Goal: Navigation & Orientation: Find specific page/section

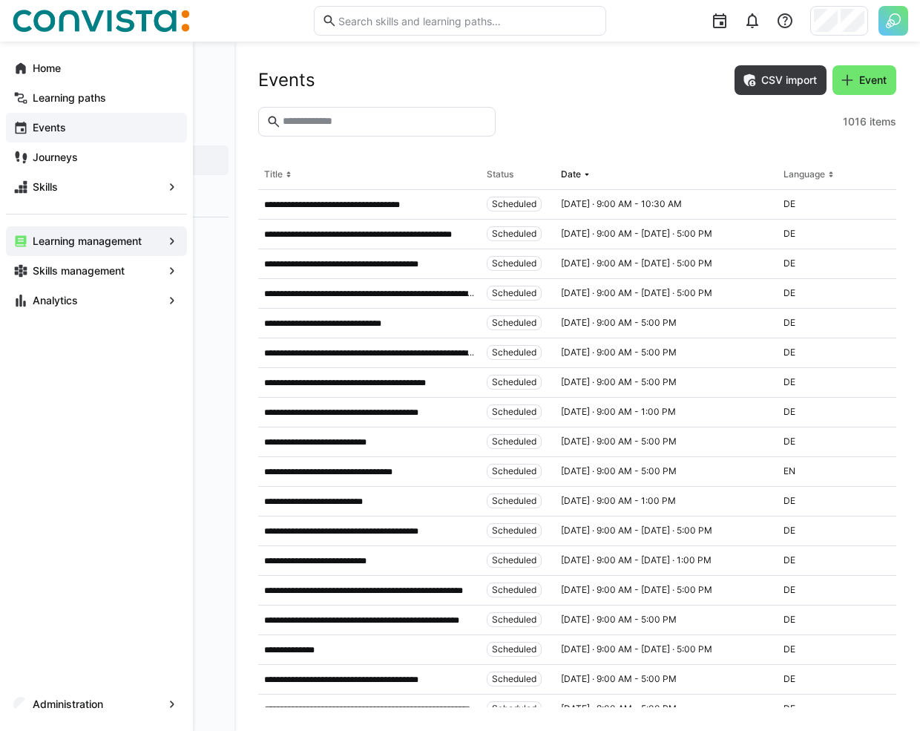
scroll to position [4116, 0]
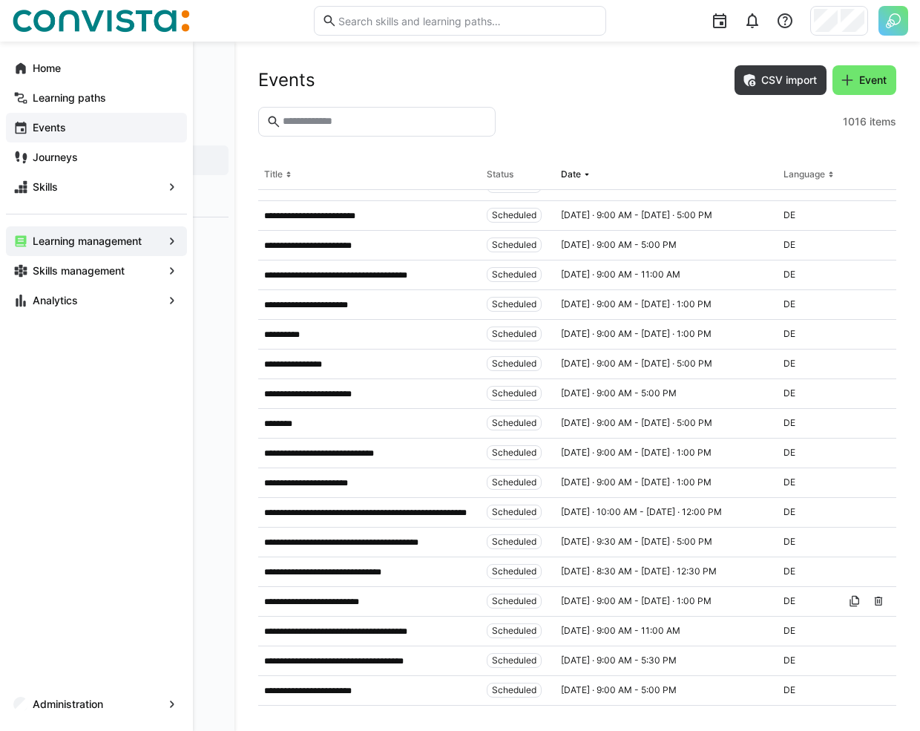
click at [0, 0] on app-navigation-label "Events" at bounding box center [0, 0] width 0 height 0
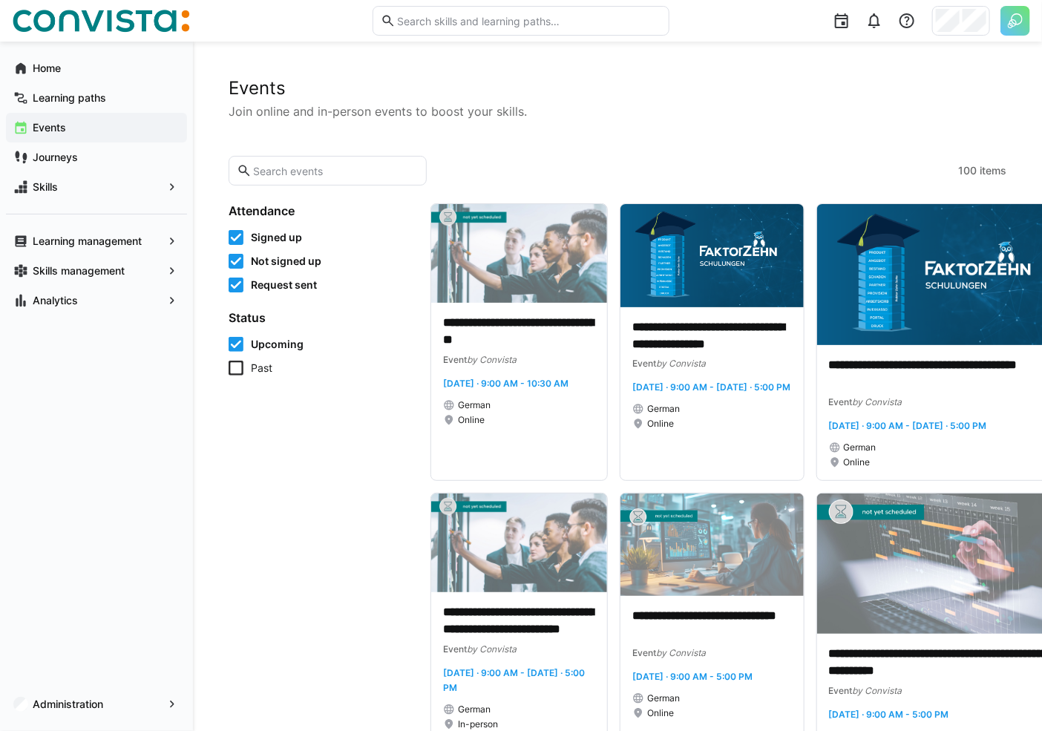
click at [282, 346] on span "Upcoming" at bounding box center [277, 344] width 53 height 15
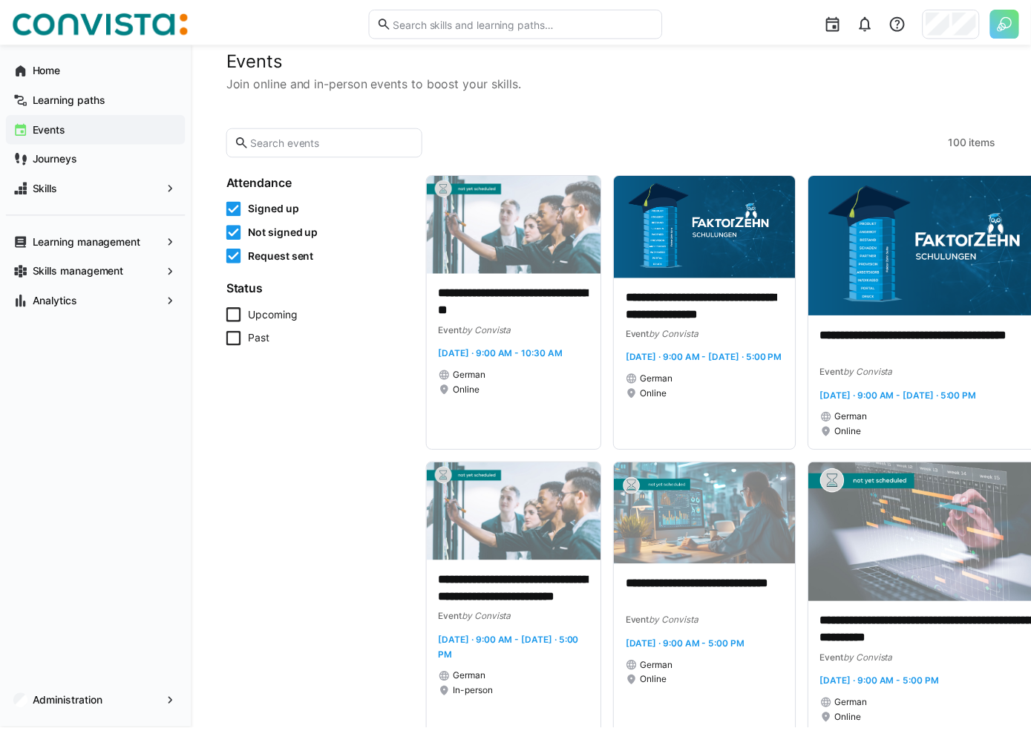
scroll to position [50, 0]
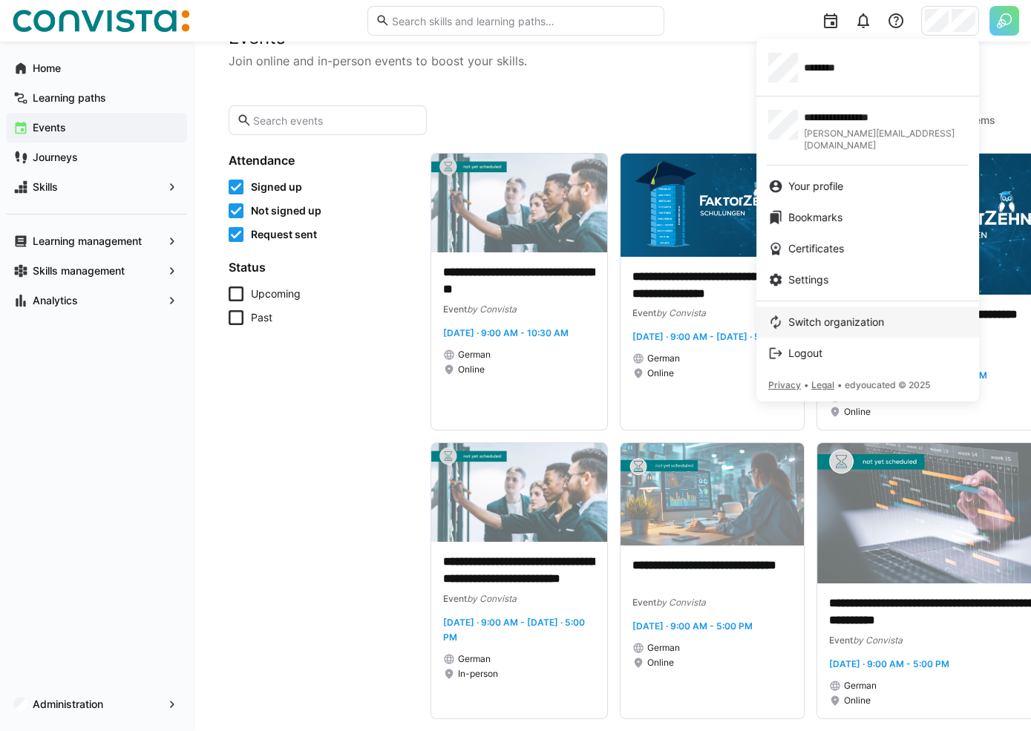
click at [831, 315] on span "Switch organization" at bounding box center [836, 322] width 96 height 15
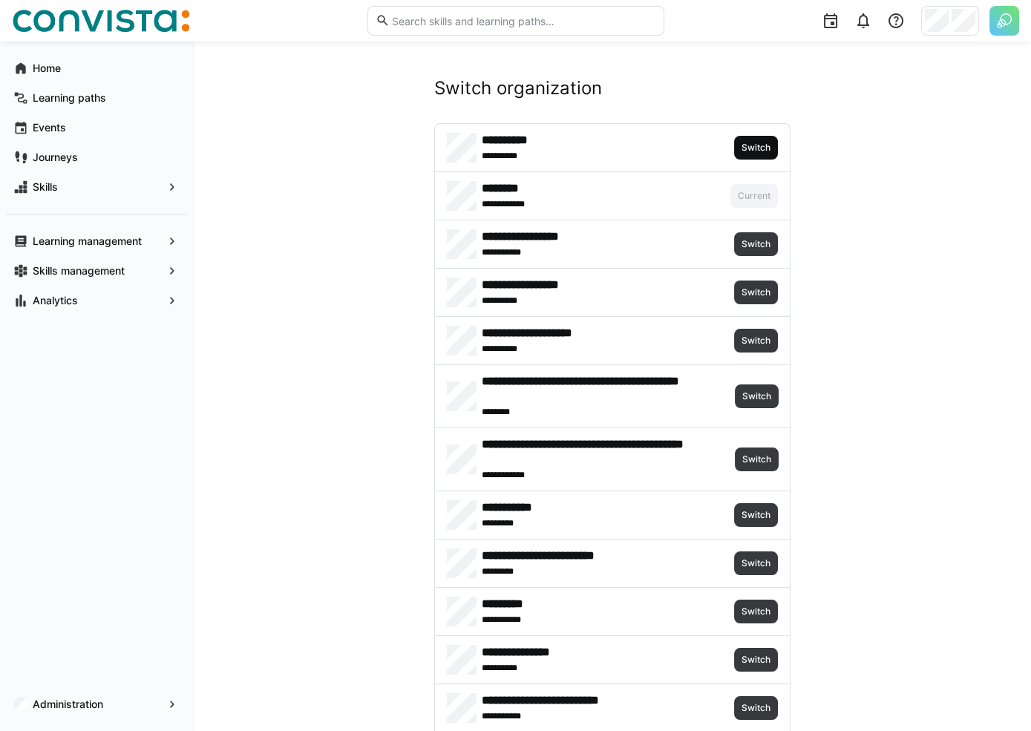
click at [751, 140] on span "Switch" at bounding box center [756, 148] width 44 height 24
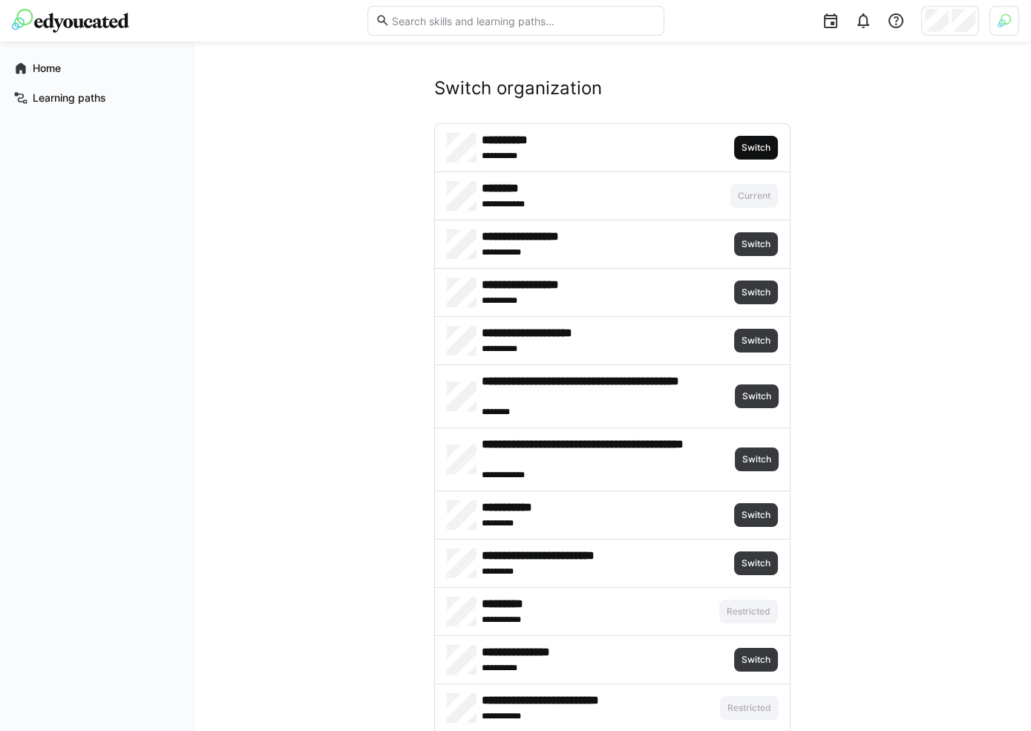
click at [764, 137] on span "Switch" at bounding box center [756, 148] width 44 height 24
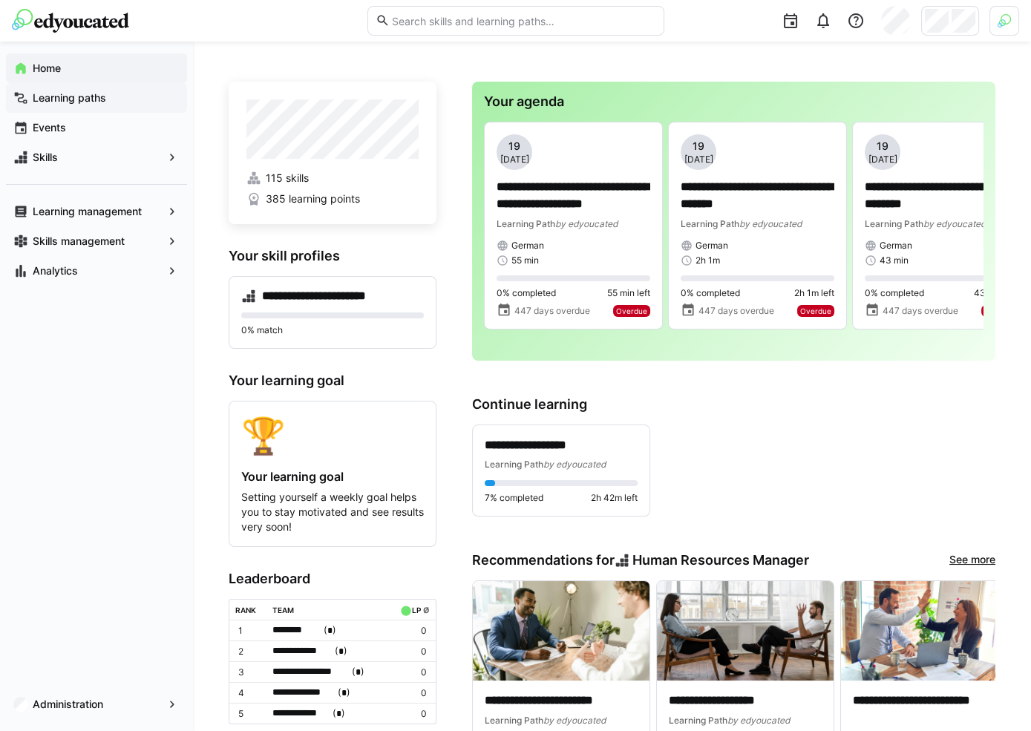
click at [91, 105] on span "Learning paths" at bounding box center [104, 98] width 149 height 15
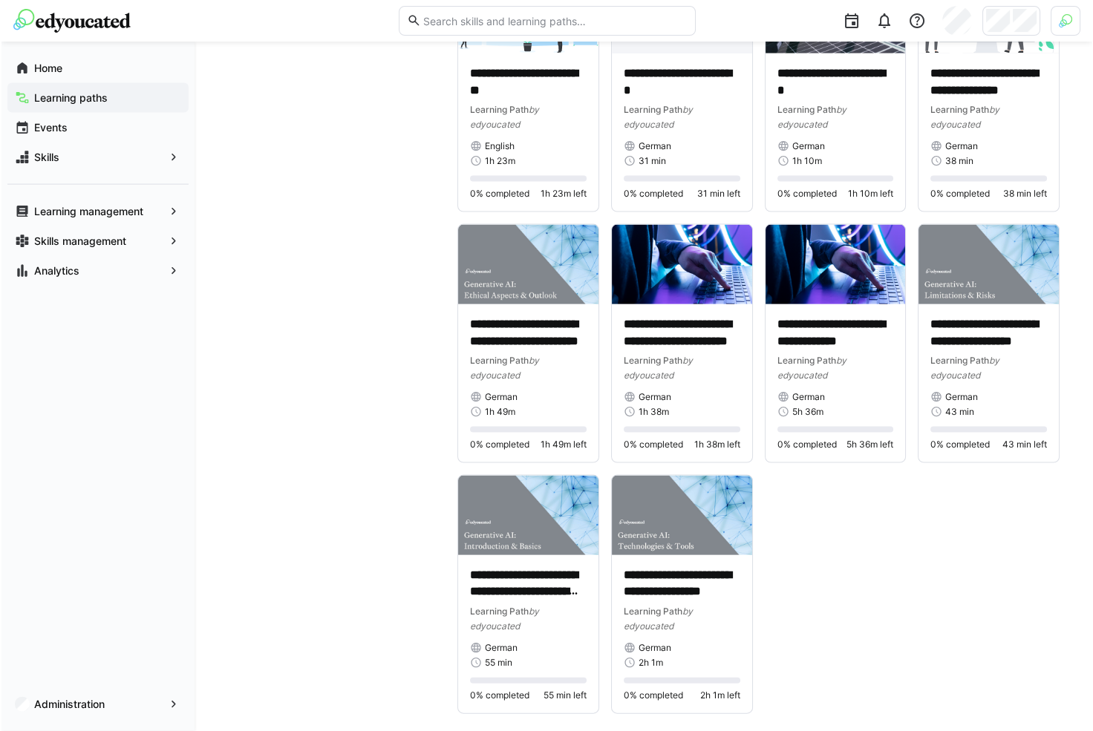
scroll to position [5658, 0]
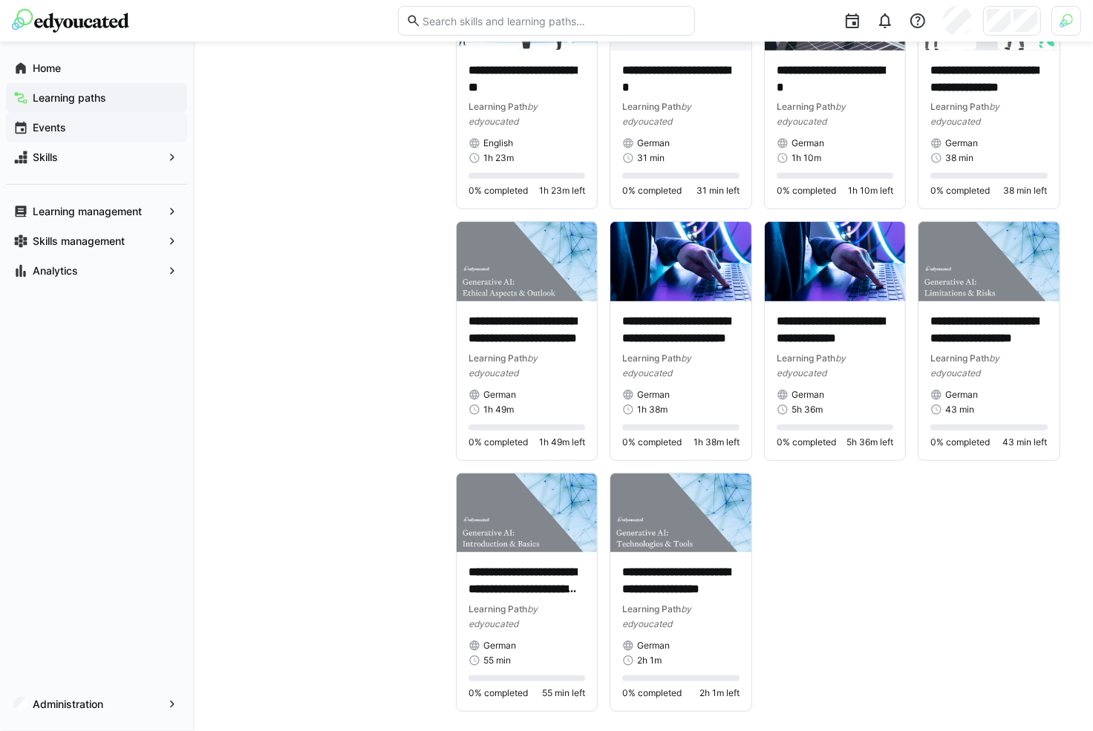
click at [82, 125] on span "Events" at bounding box center [104, 127] width 149 height 15
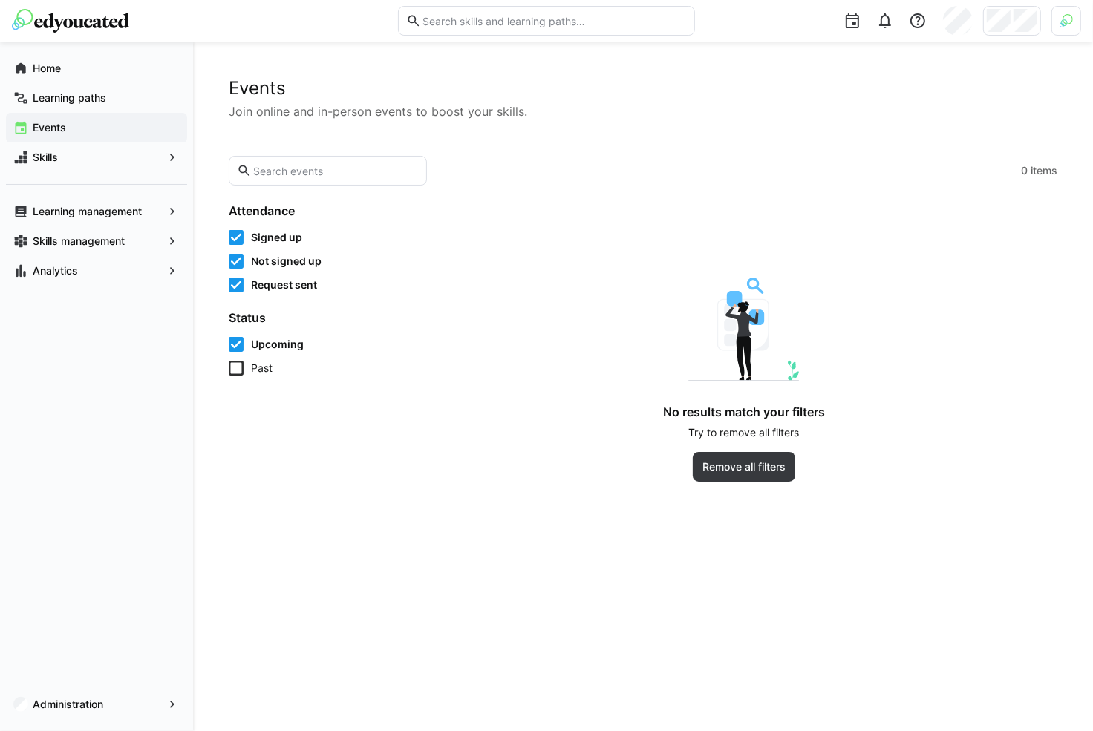
click at [255, 347] on span "Upcoming" at bounding box center [277, 344] width 53 height 15
